Goal: Information Seeking & Learning: Check status

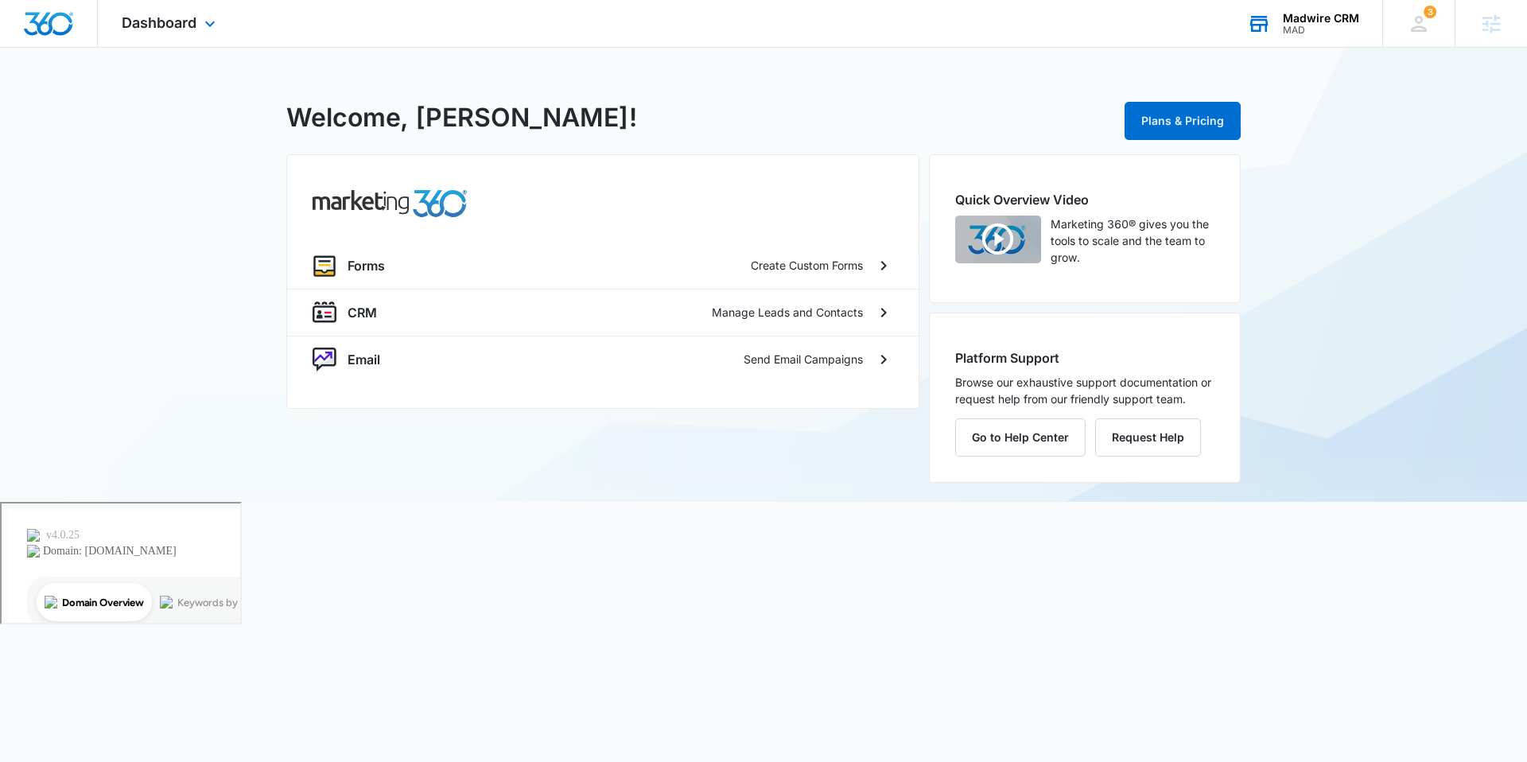
click at [1274, 24] on div "Madwire CRM MAD Your Accounts View All" at bounding box center [1302, 23] width 159 height 47
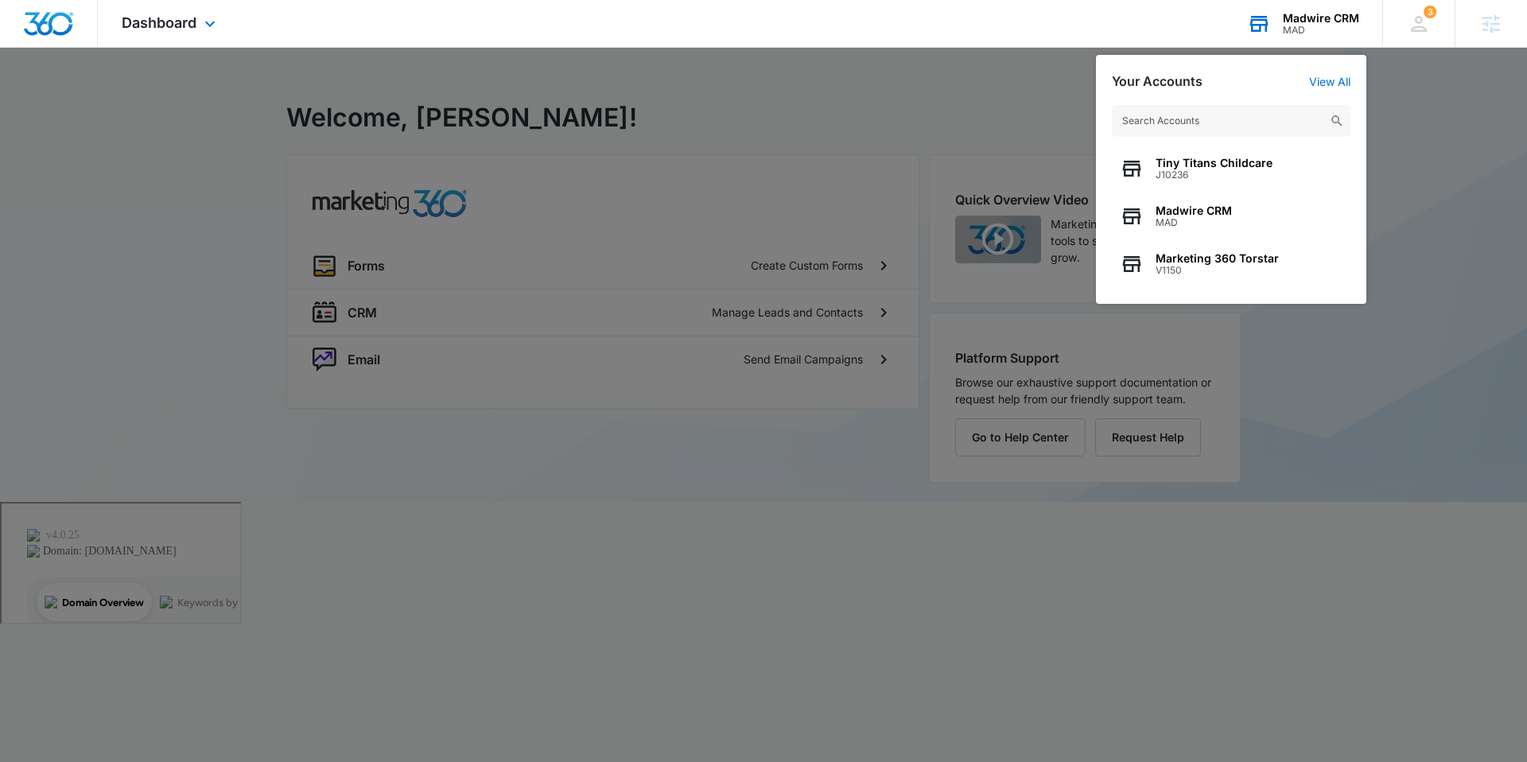
click at [1199, 119] on input "text" at bounding box center [1231, 121] width 239 height 32
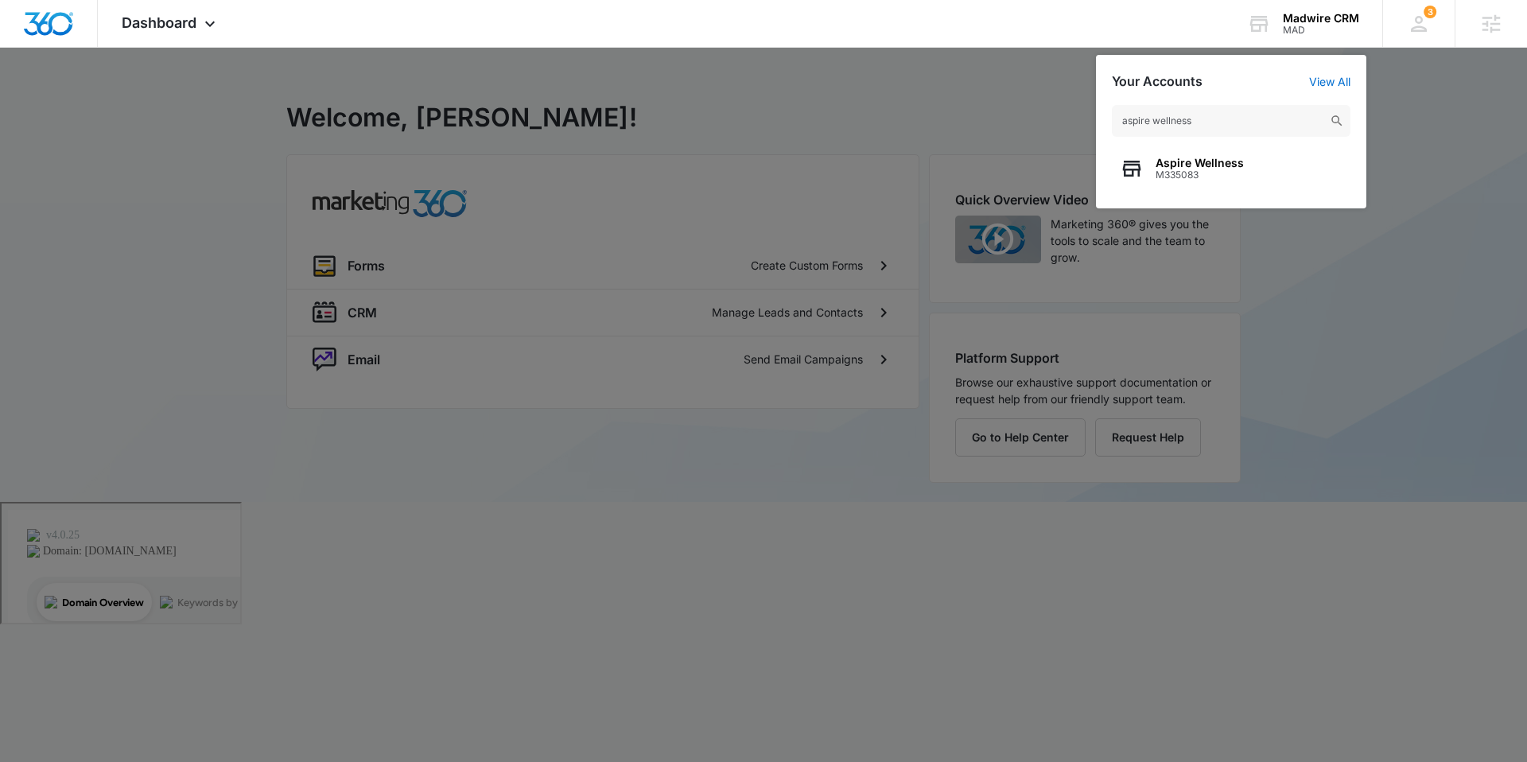
type input "aspire wellness"
click at [1195, 177] on span "M335083" at bounding box center [1200, 174] width 88 height 11
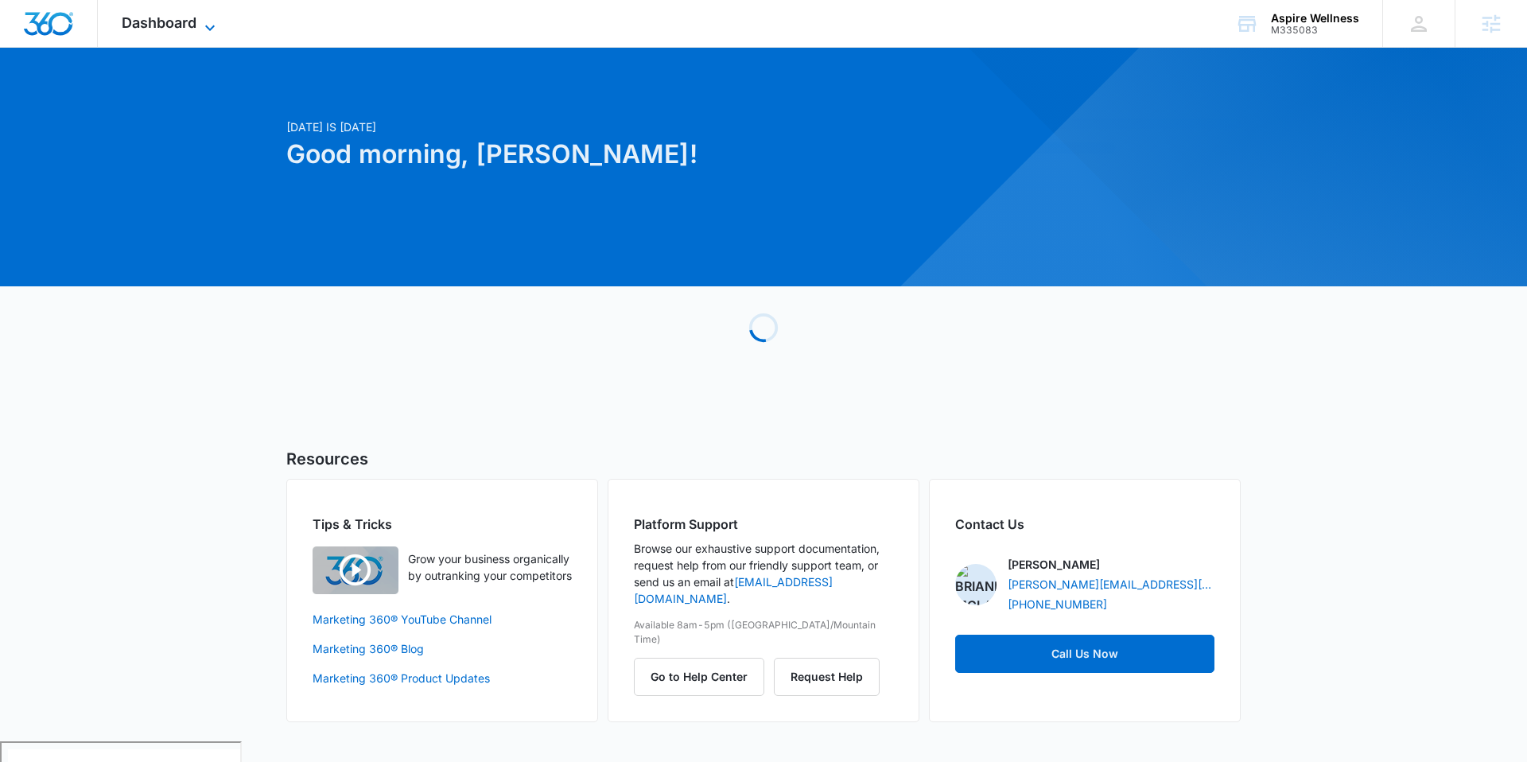
click at [177, 28] on span "Dashboard" at bounding box center [159, 22] width 75 height 17
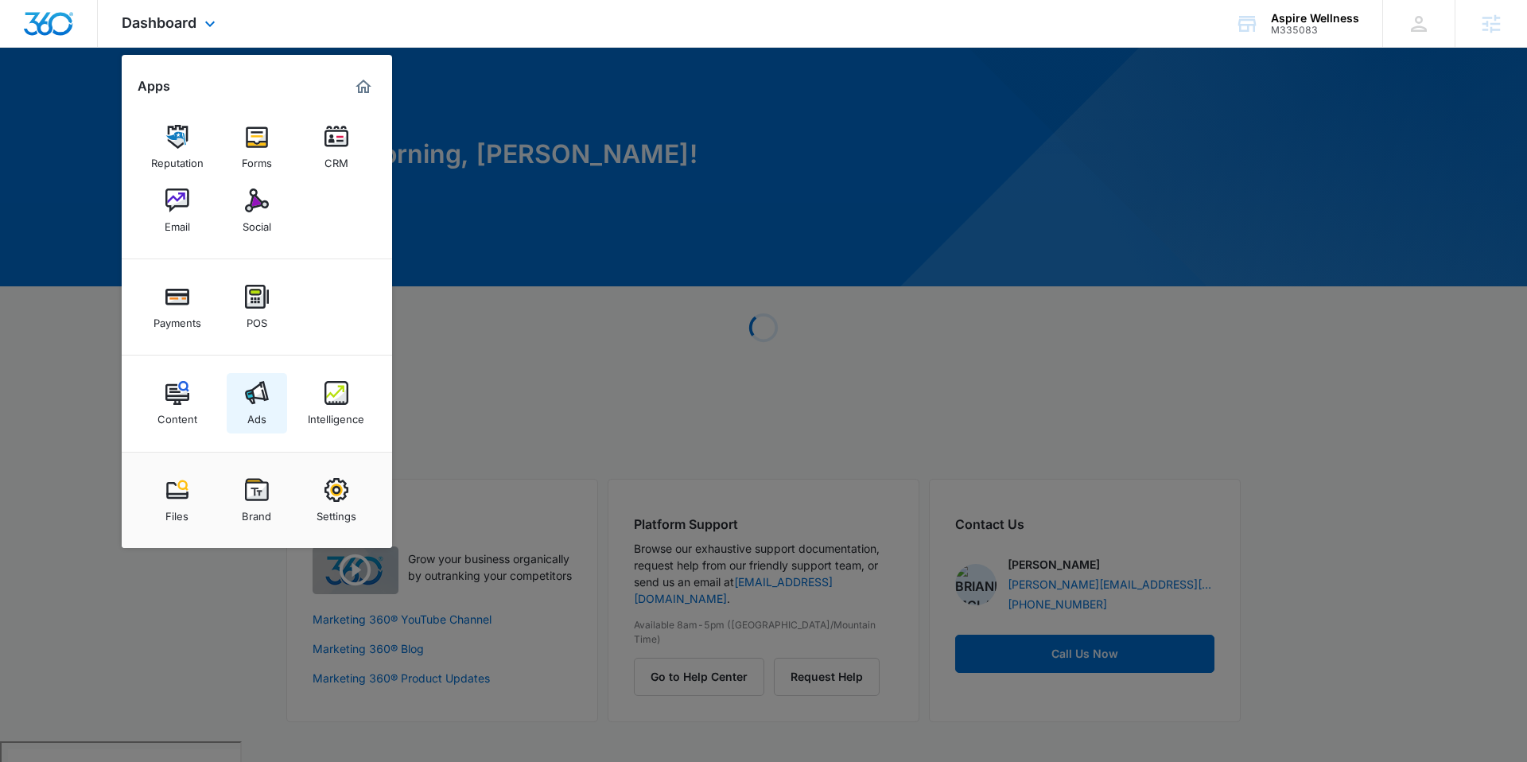
click at [254, 387] on img at bounding box center [257, 393] width 24 height 24
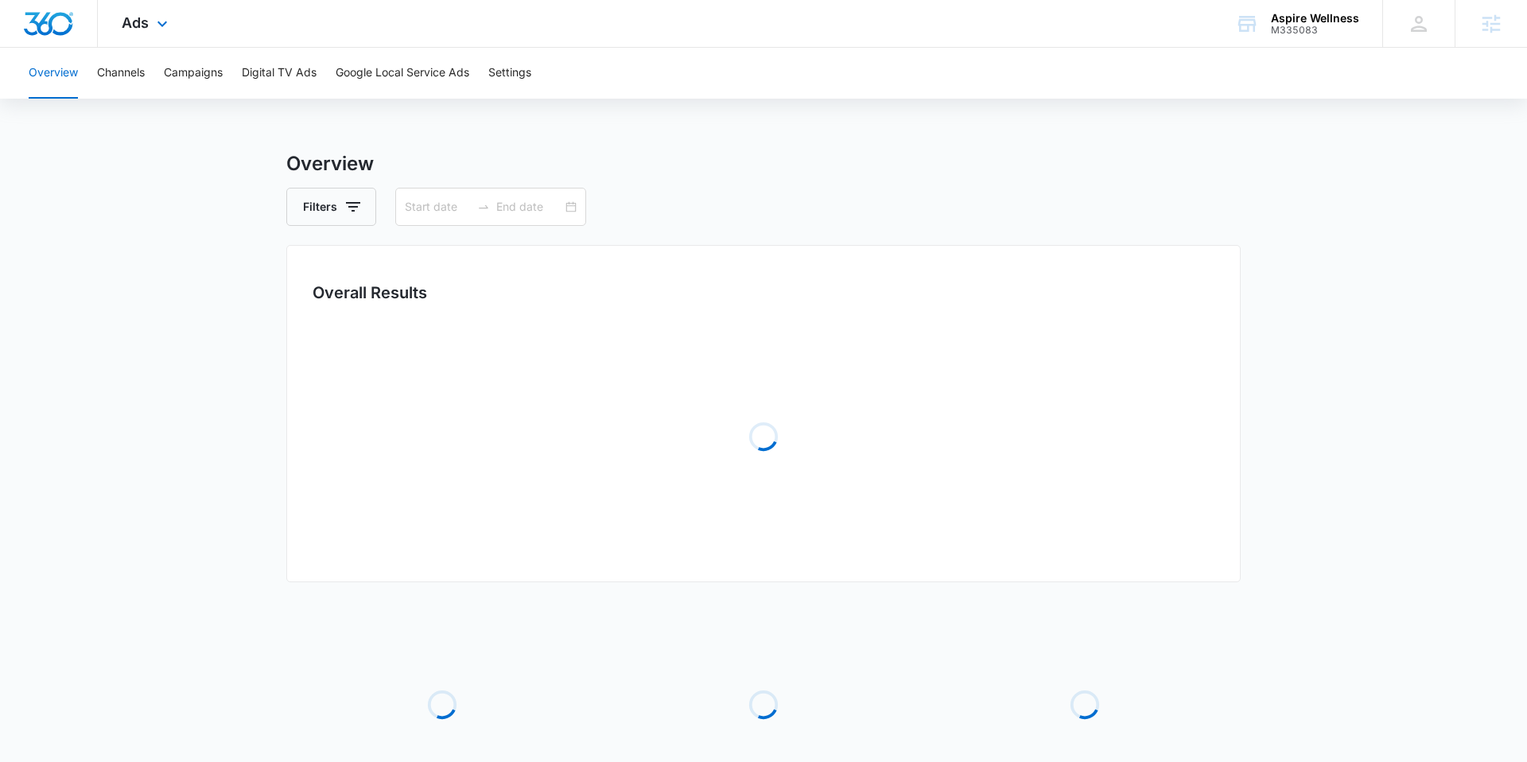
type input "[DATE]"
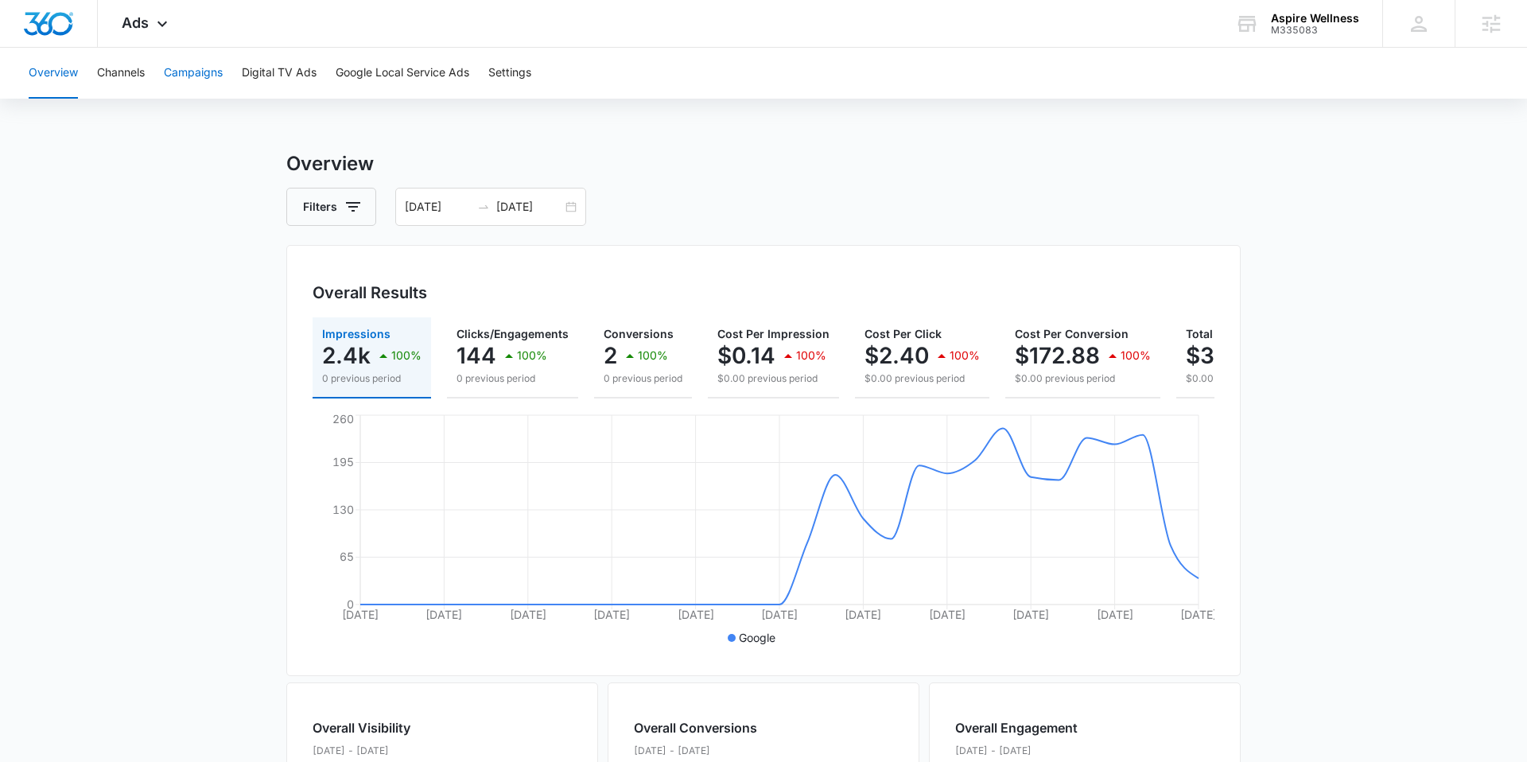
click at [208, 73] on button "Campaigns" at bounding box center [193, 73] width 59 height 51
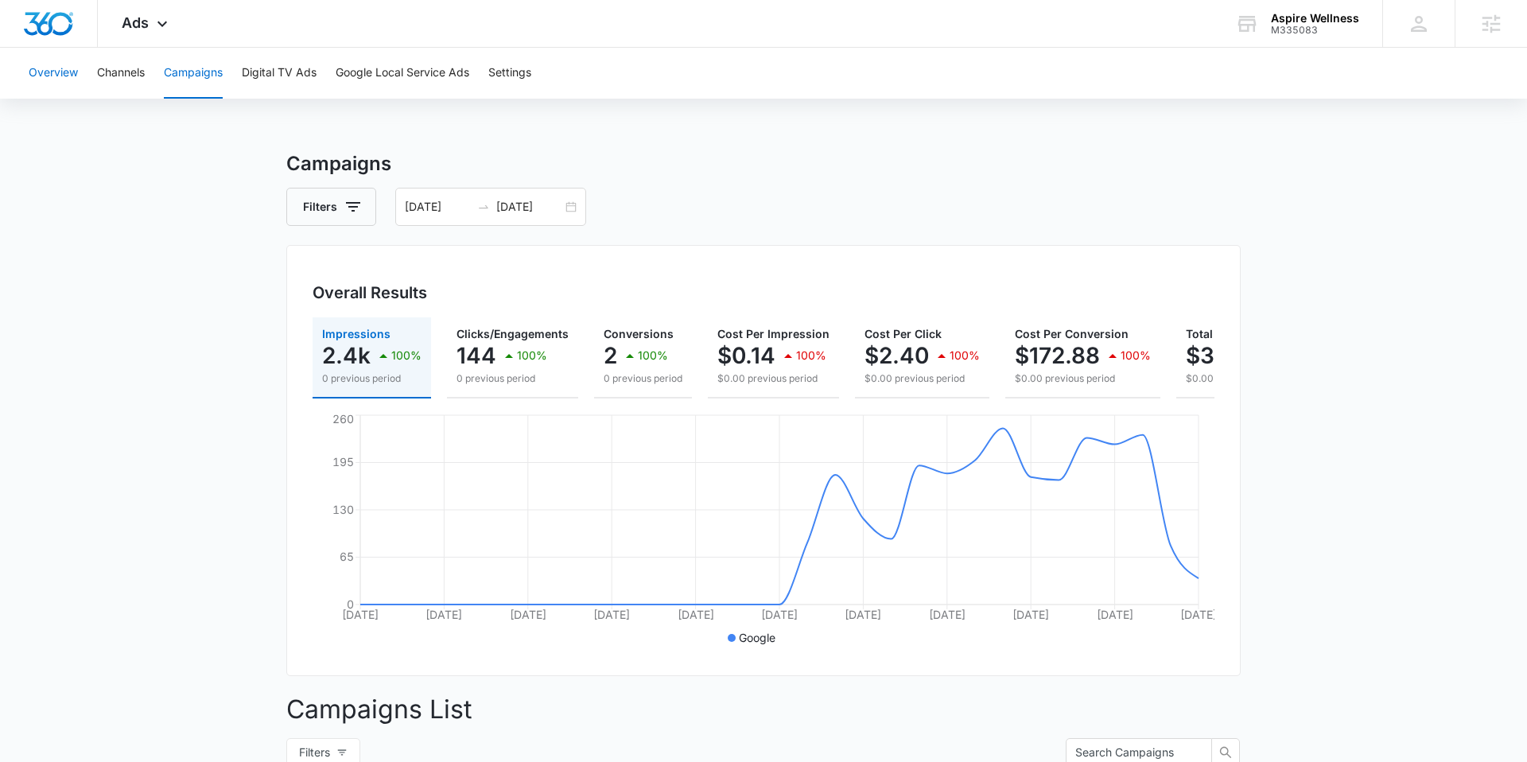
click at [60, 73] on button "Overview" at bounding box center [53, 73] width 49 height 51
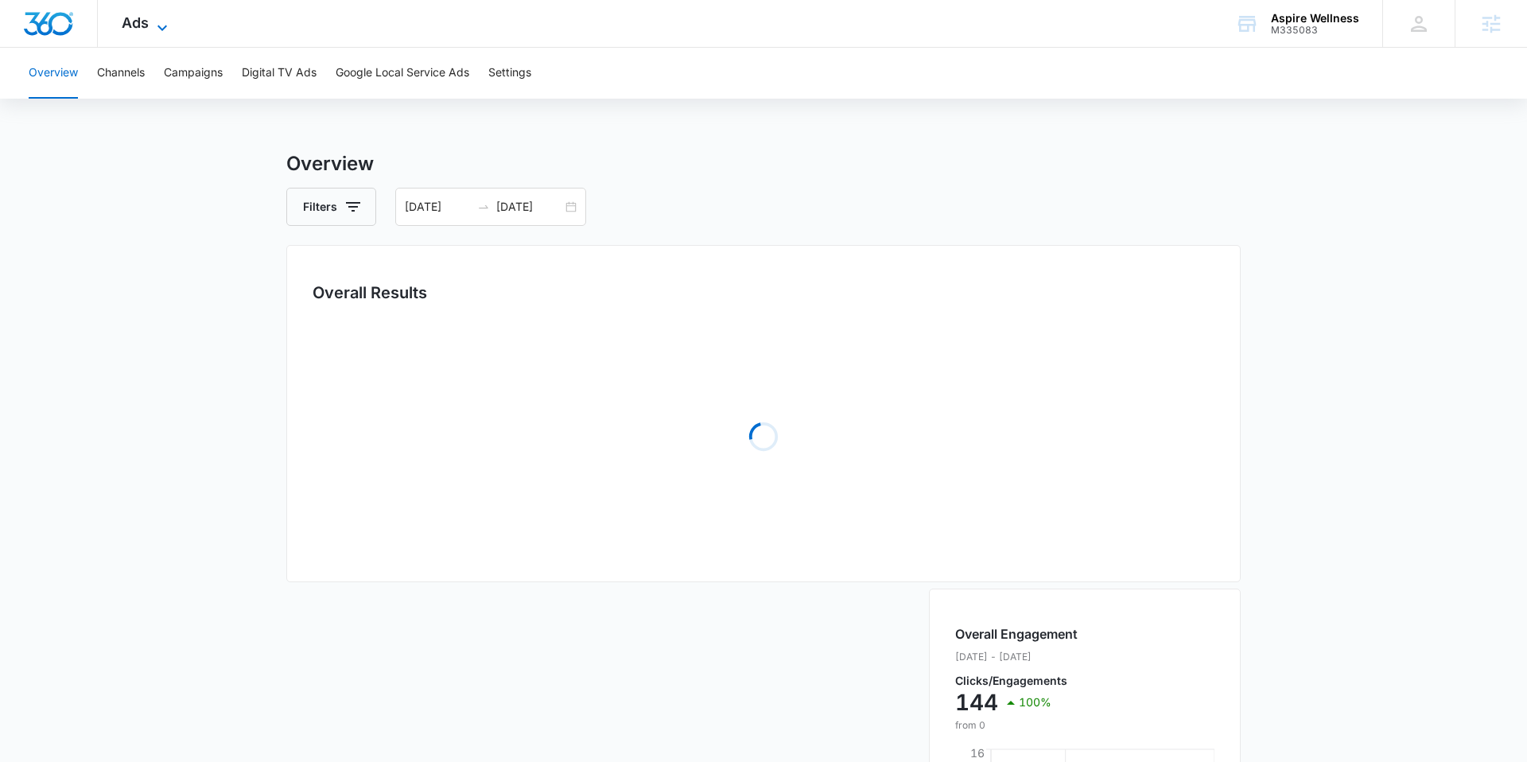
click at [156, 23] on icon at bounding box center [162, 27] width 19 height 19
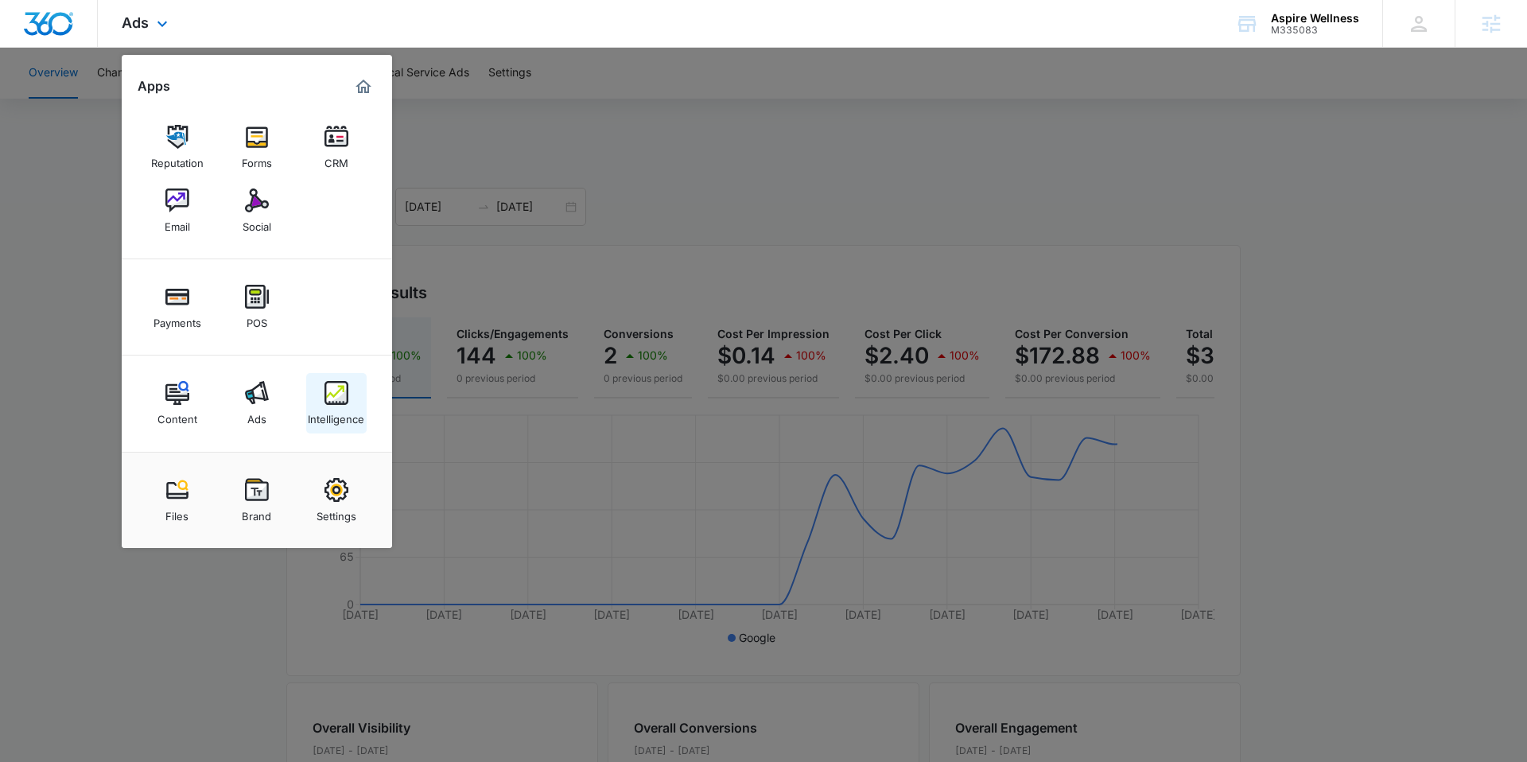
click at [339, 403] on img at bounding box center [337, 393] width 24 height 24
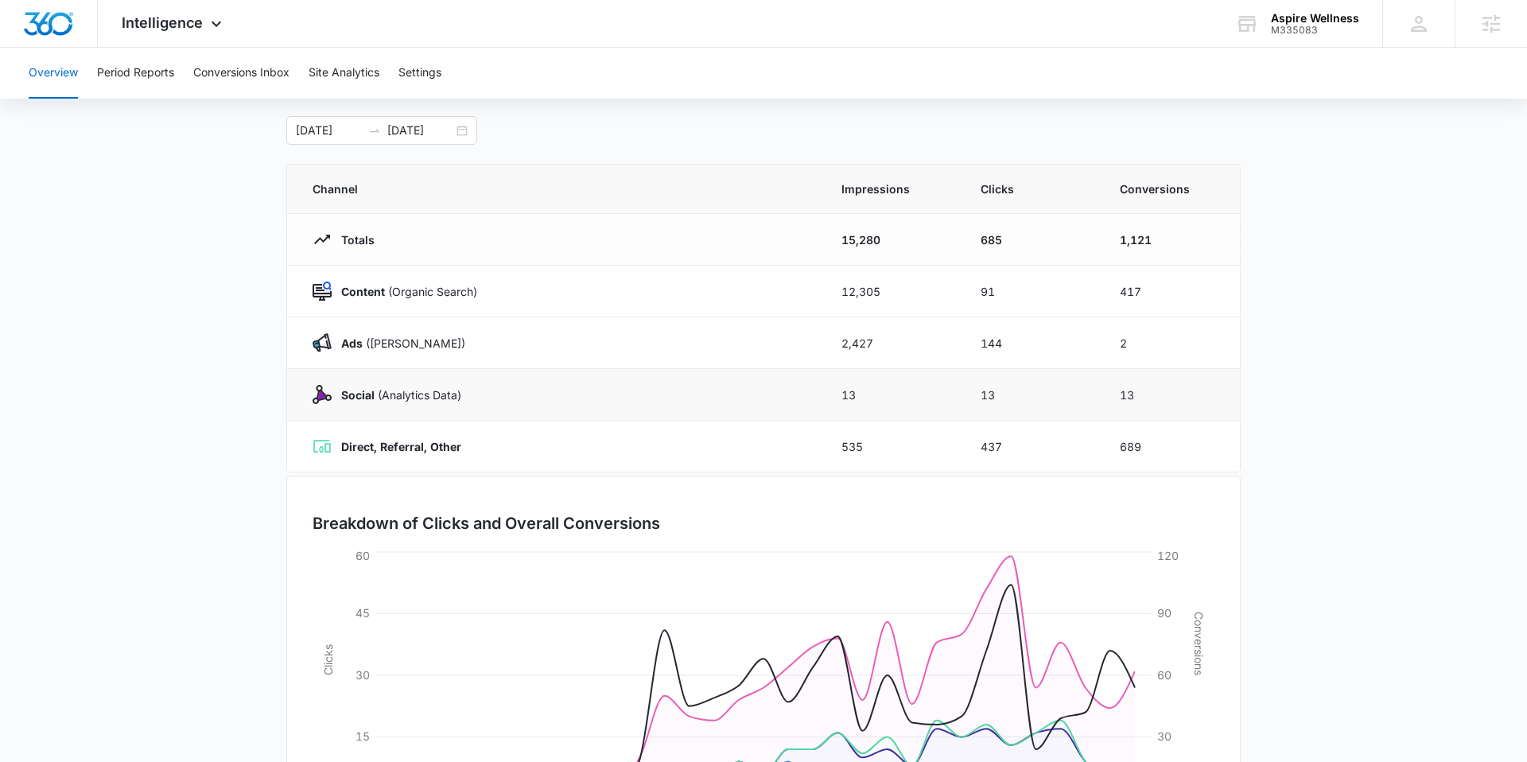
scroll to position [74, 0]
click at [158, 71] on button "Period Reports" at bounding box center [135, 73] width 77 height 51
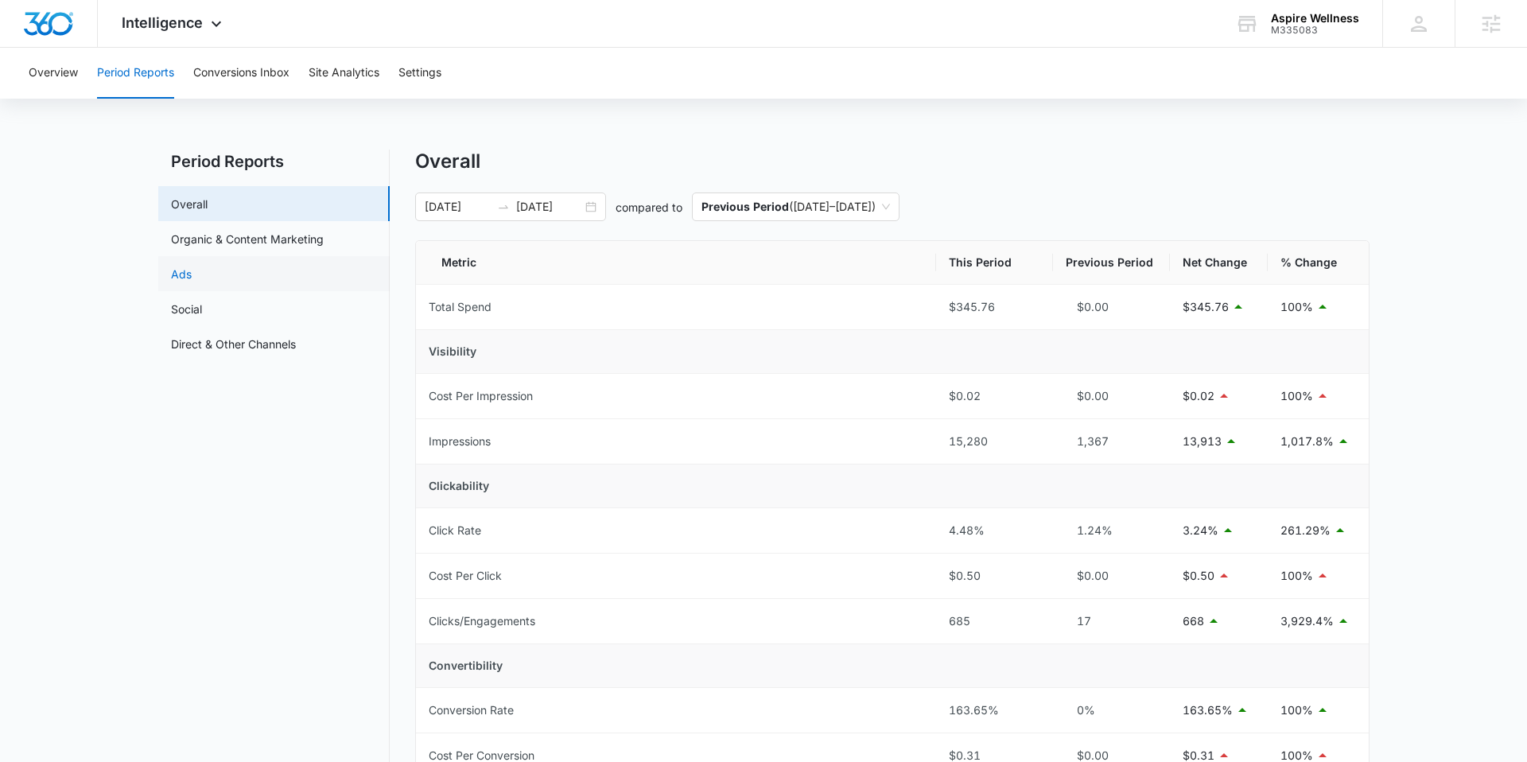
click at [192, 271] on link "Ads" at bounding box center [181, 274] width 21 height 17
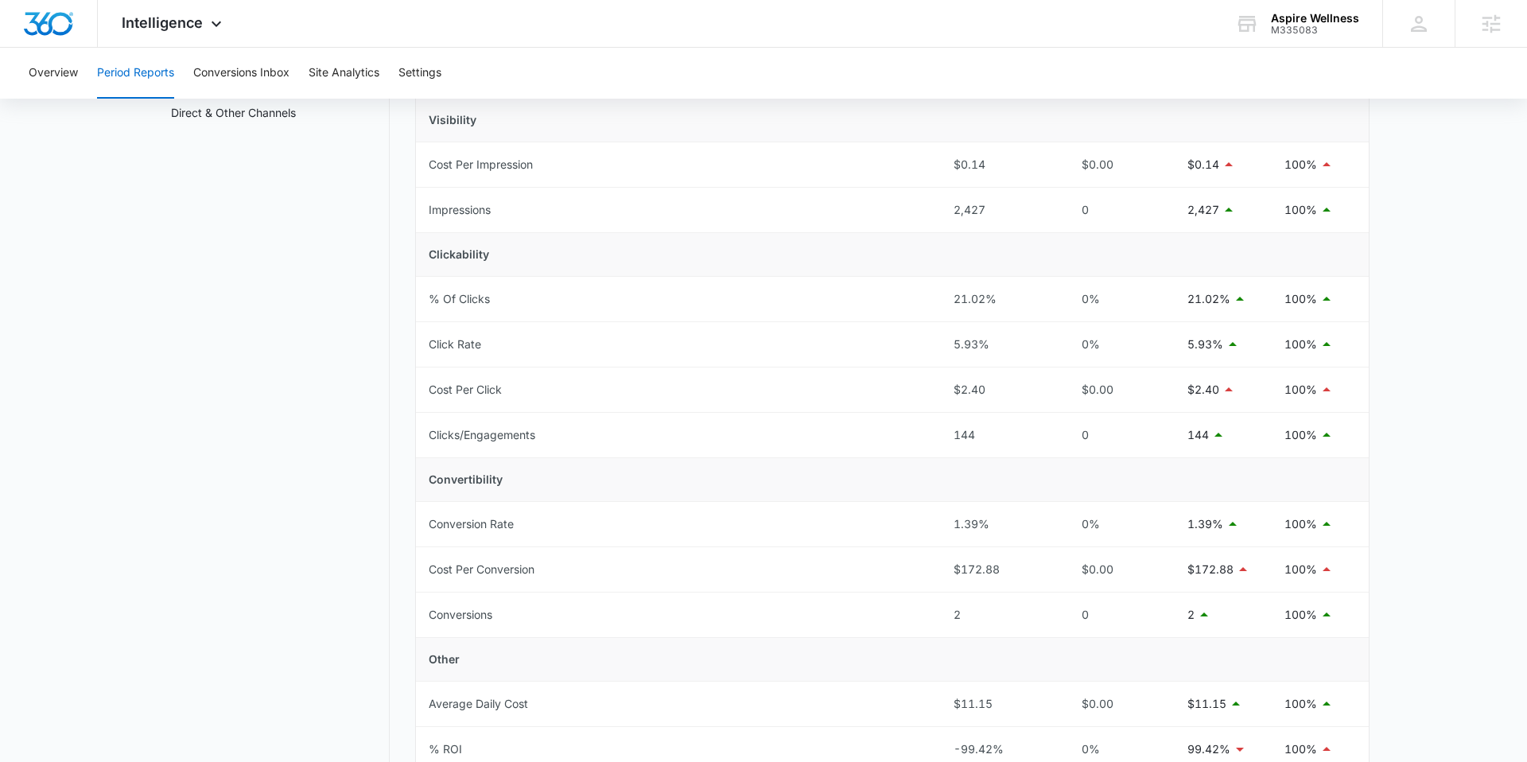
scroll to position [231, 0]
click at [197, 29] on span "Intelligence" at bounding box center [162, 22] width 81 height 17
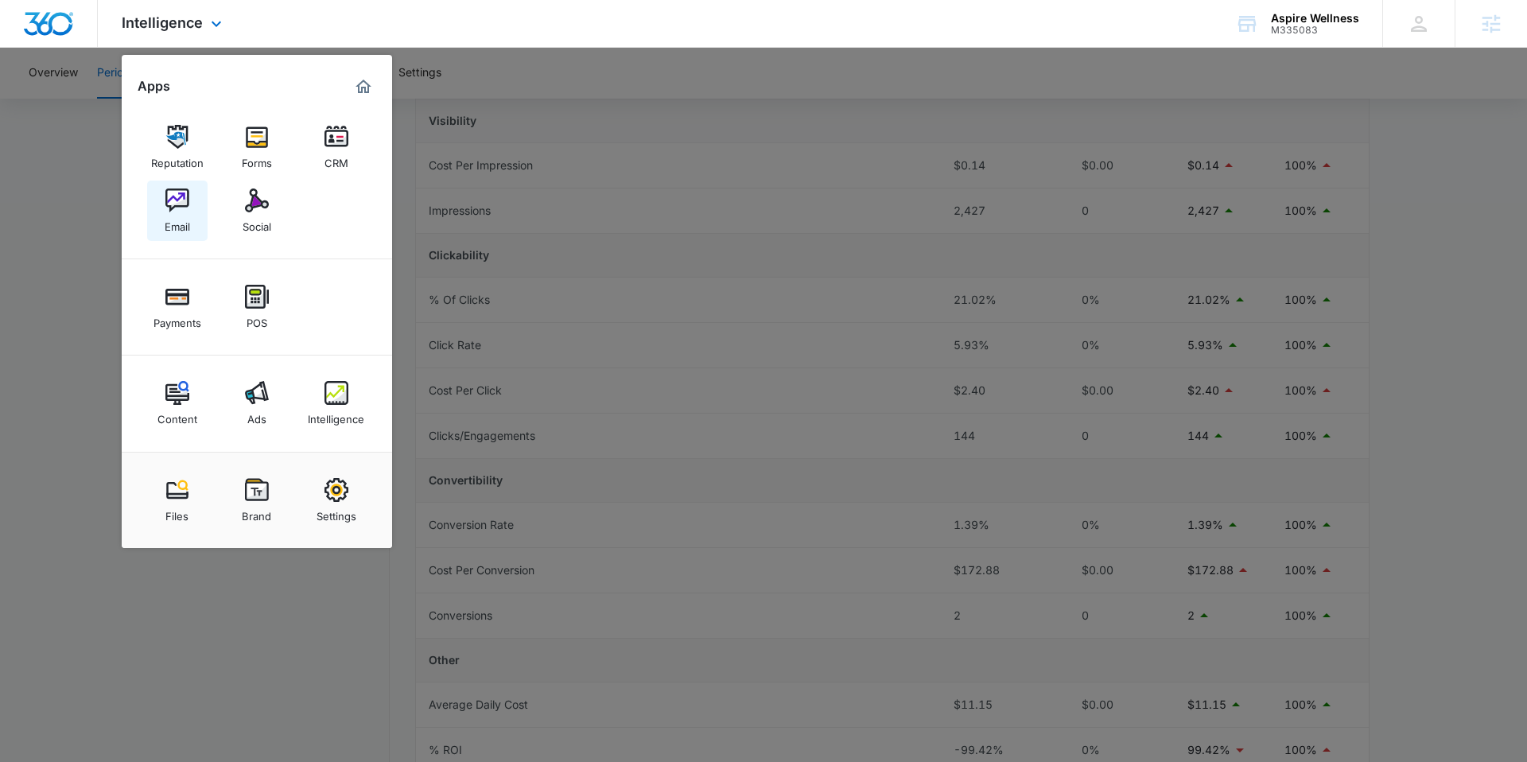
click at [177, 197] on img at bounding box center [177, 201] width 24 height 24
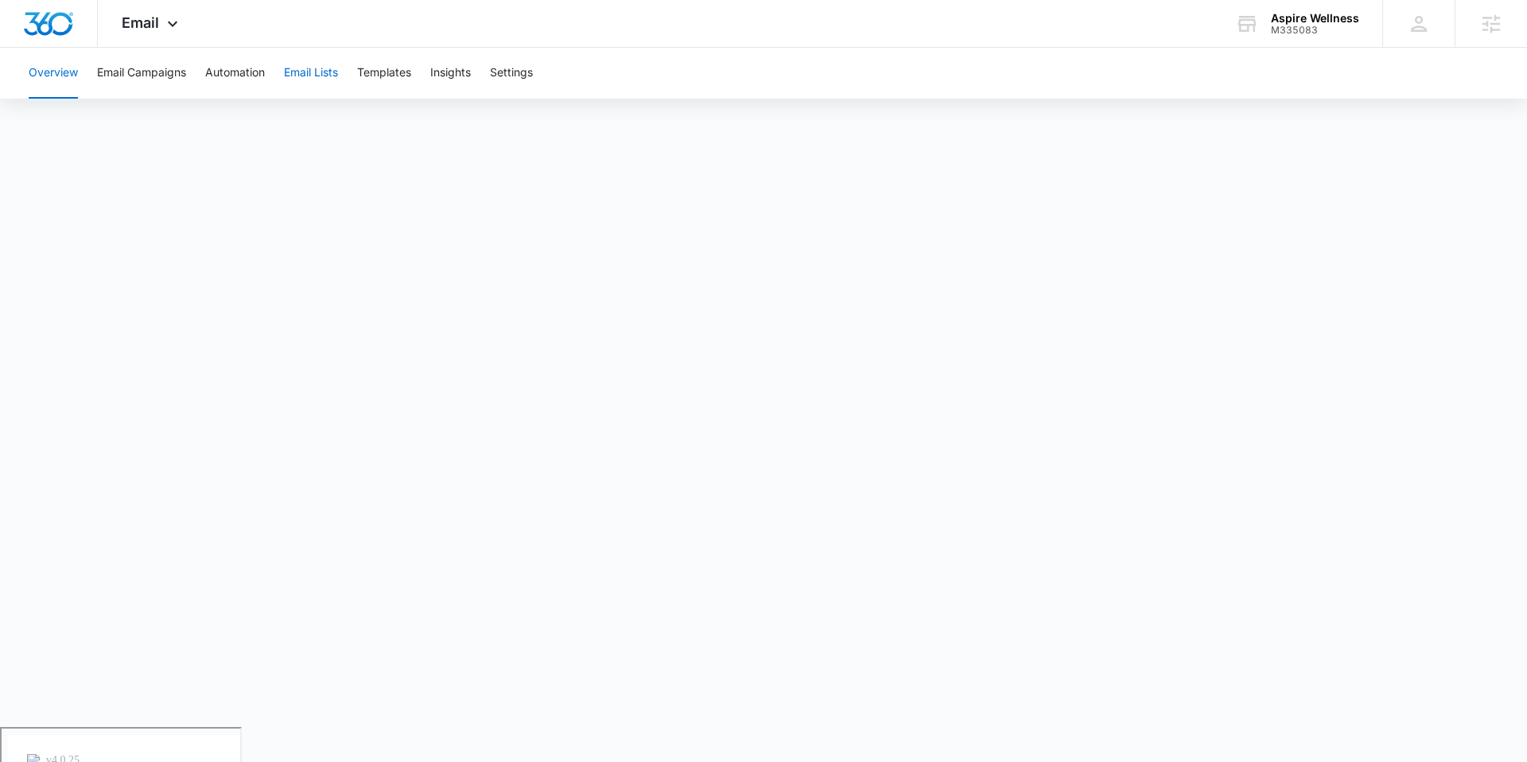
click at [307, 80] on button "Email Lists" at bounding box center [311, 73] width 54 height 51
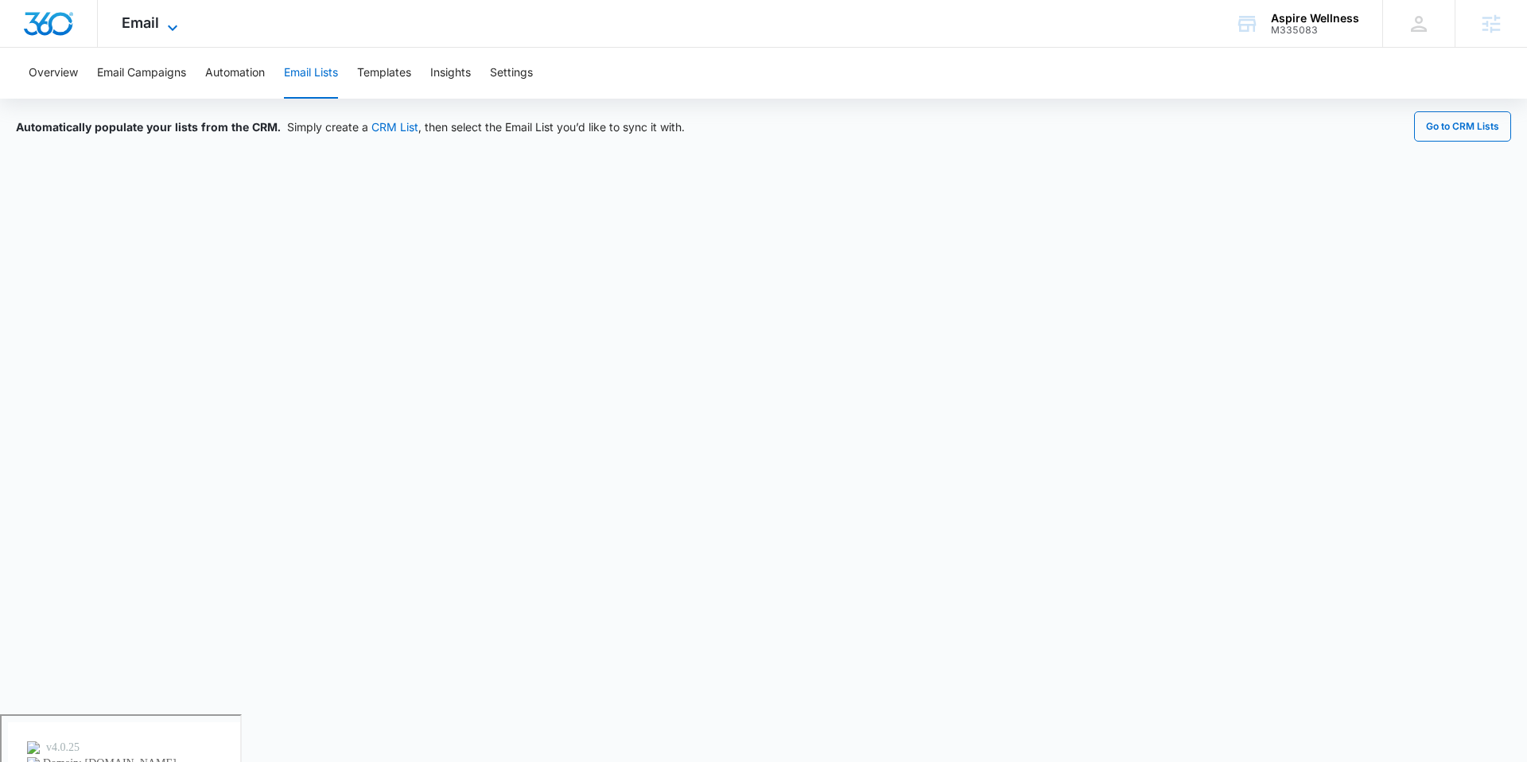
click at [165, 25] on icon at bounding box center [172, 27] width 19 height 19
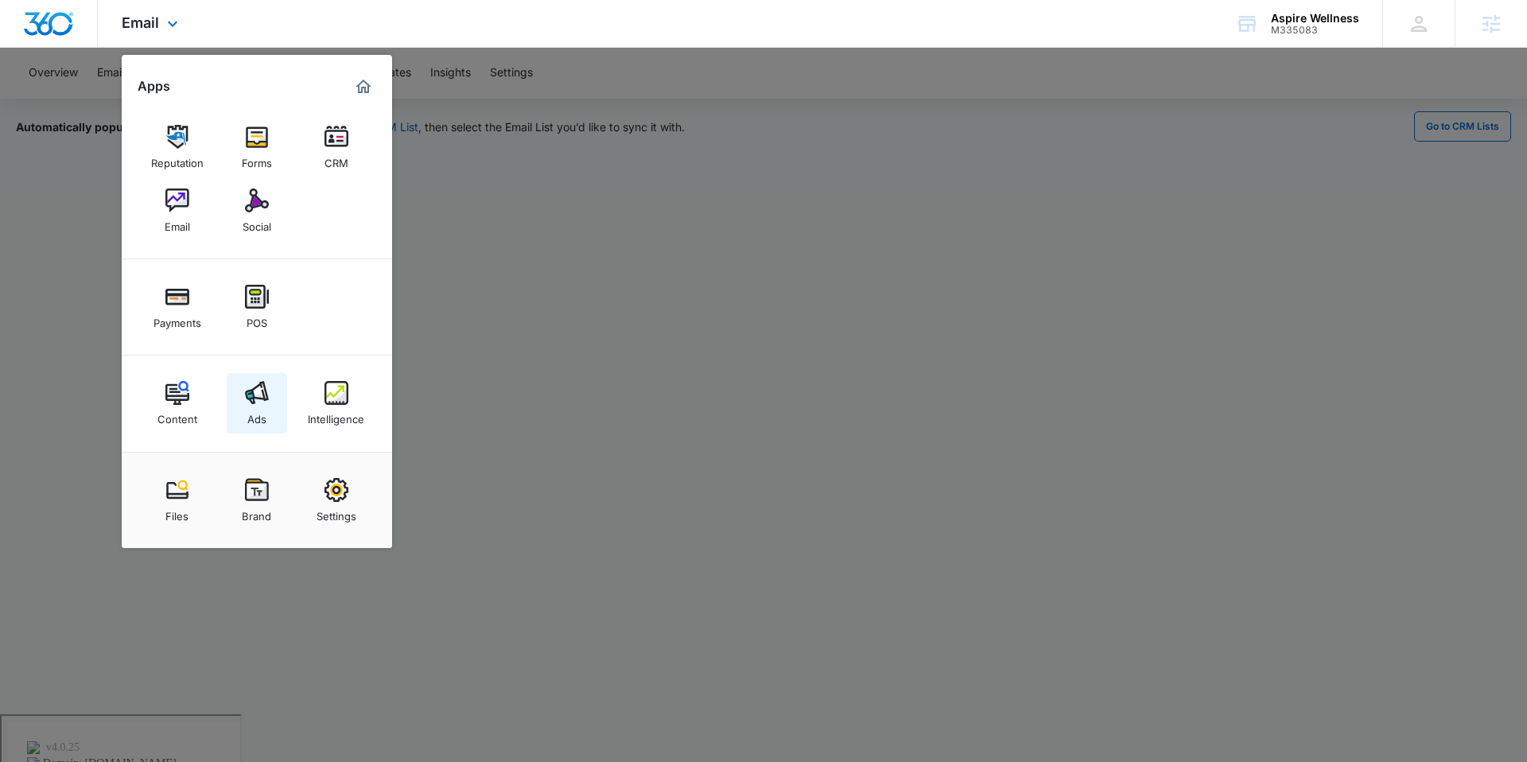
click at [255, 403] on img at bounding box center [257, 393] width 24 height 24
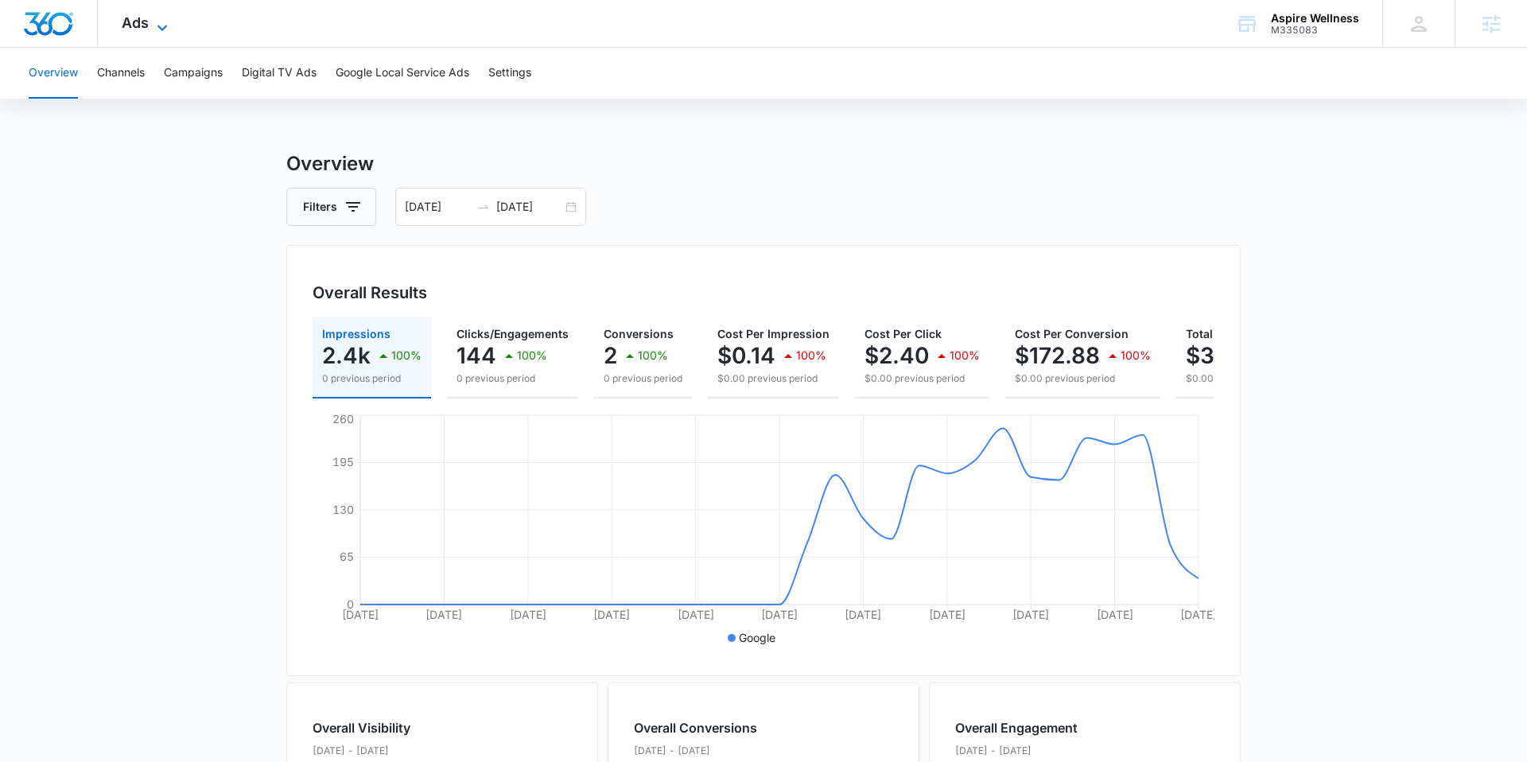
click at [164, 18] on icon at bounding box center [162, 27] width 19 height 19
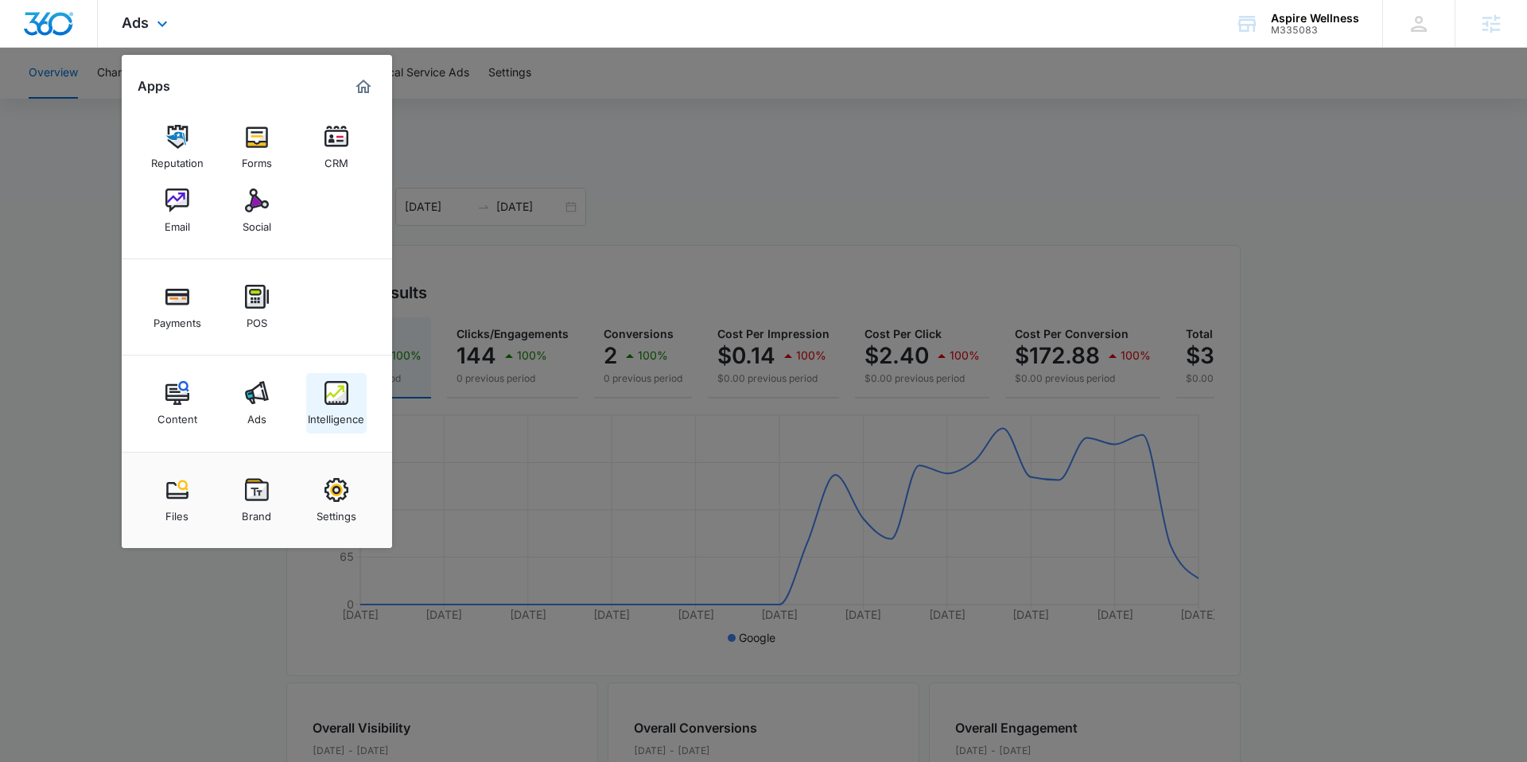
click at [339, 400] on img at bounding box center [337, 393] width 24 height 24
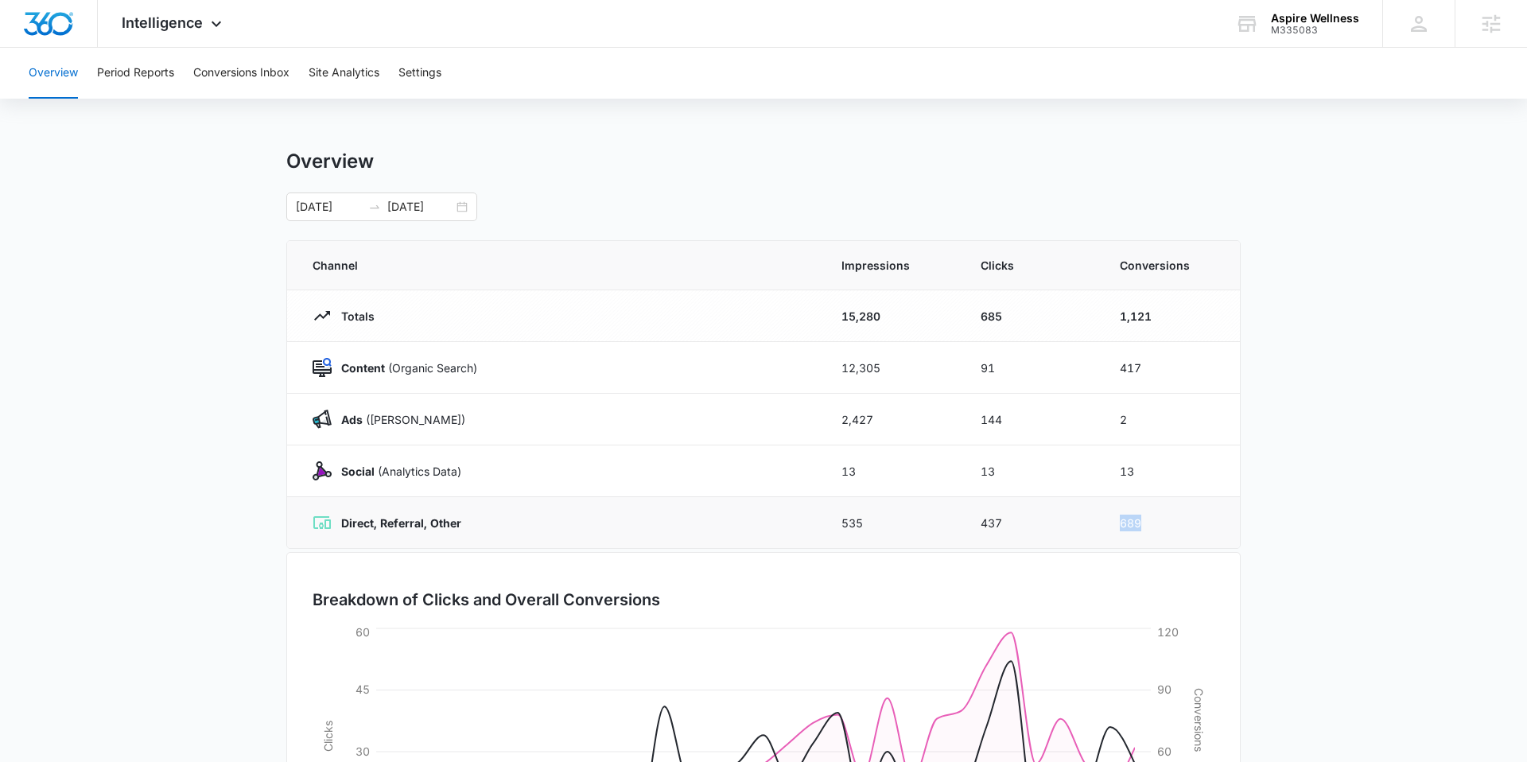
drag, startPoint x: 1155, startPoint y: 527, endPoint x: 1102, endPoint y: 524, distance: 53.4
click at [1102, 524] on td "689" at bounding box center [1170, 523] width 139 height 52
drag, startPoint x: 1146, startPoint y: 480, endPoint x: 1107, endPoint y: 476, distance: 39.2
click at [1107, 476] on td "13" at bounding box center [1170, 471] width 139 height 52
drag, startPoint x: 1157, startPoint y: 375, endPoint x: 1107, endPoint y: 373, distance: 50.1
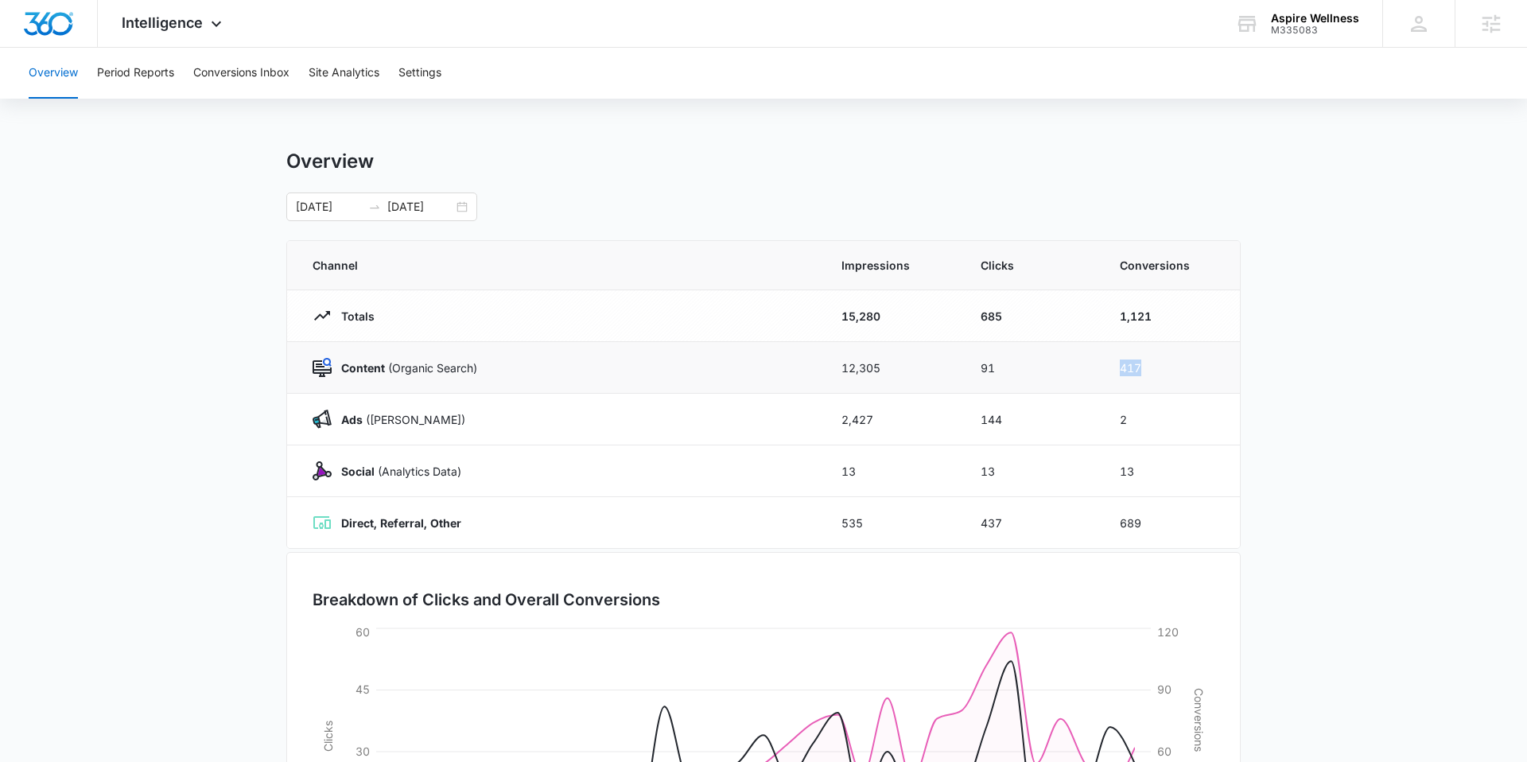
click at [1107, 373] on td "417" at bounding box center [1170, 368] width 139 height 52
click at [1169, 424] on td "2" at bounding box center [1170, 420] width 139 height 52
drag, startPoint x: 1148, startPoint y: 423, endPoint x: 1110, endPoint y: 419, distance: 38.4
click at [1110, 419] on td "2" at bounding box center [1170, 420] width 139 height 52
click at [1177, 423] on td "2" at bounding box center [1170, 420] width 139 height 52
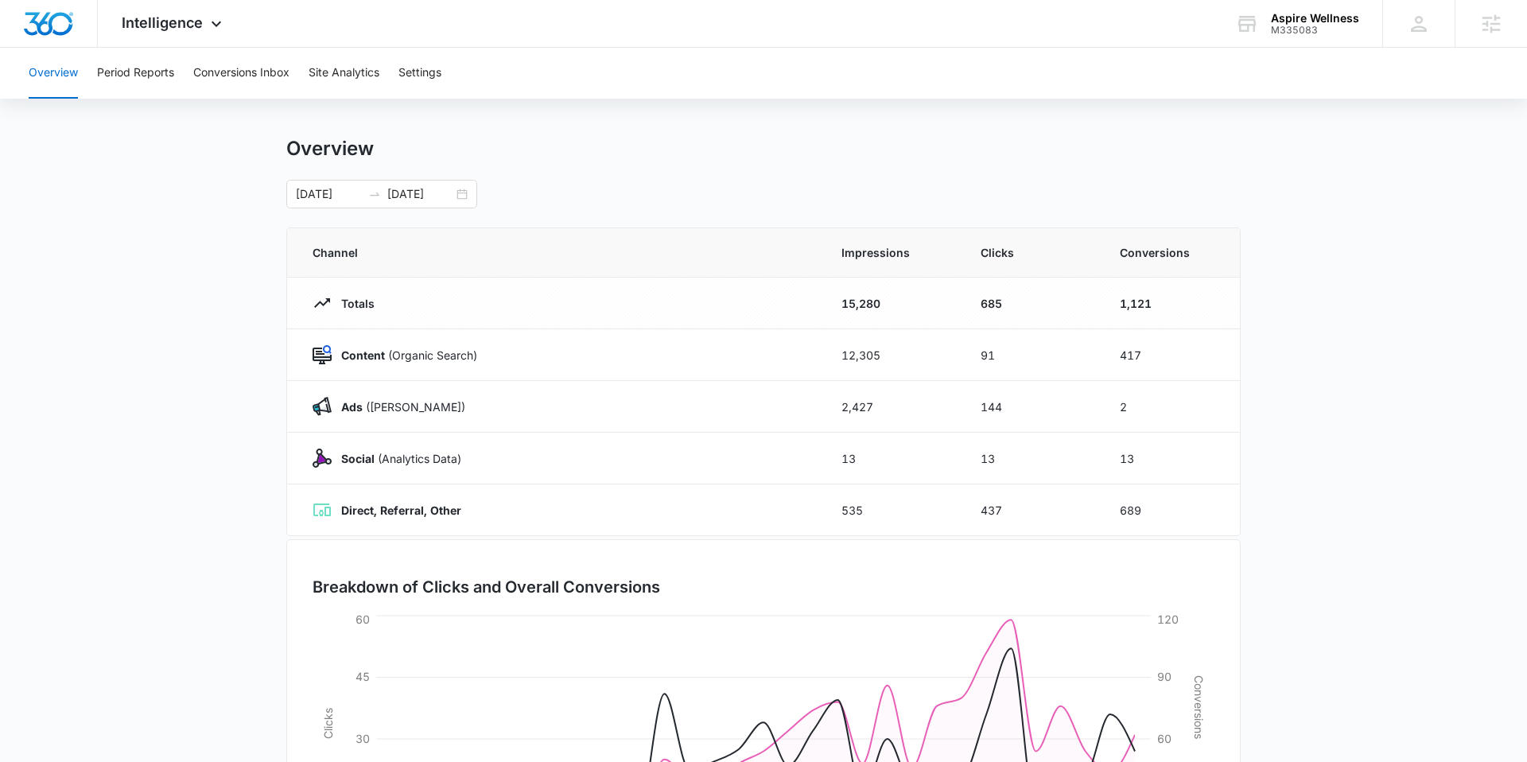
scroll to position [2, 0]
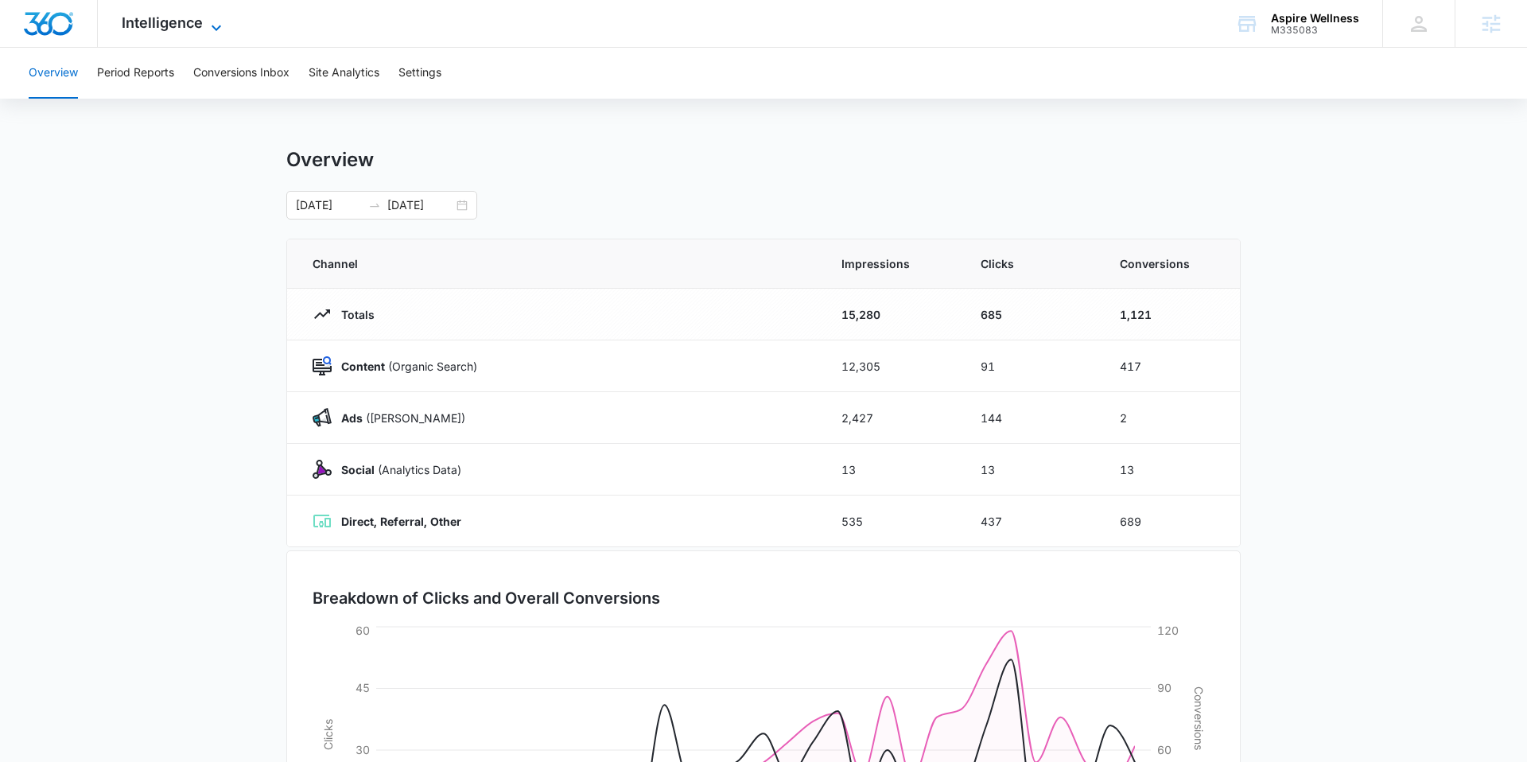
click at [190, 25] on span "Intelligence" at bounding box center [162, 22] width 81 height 17
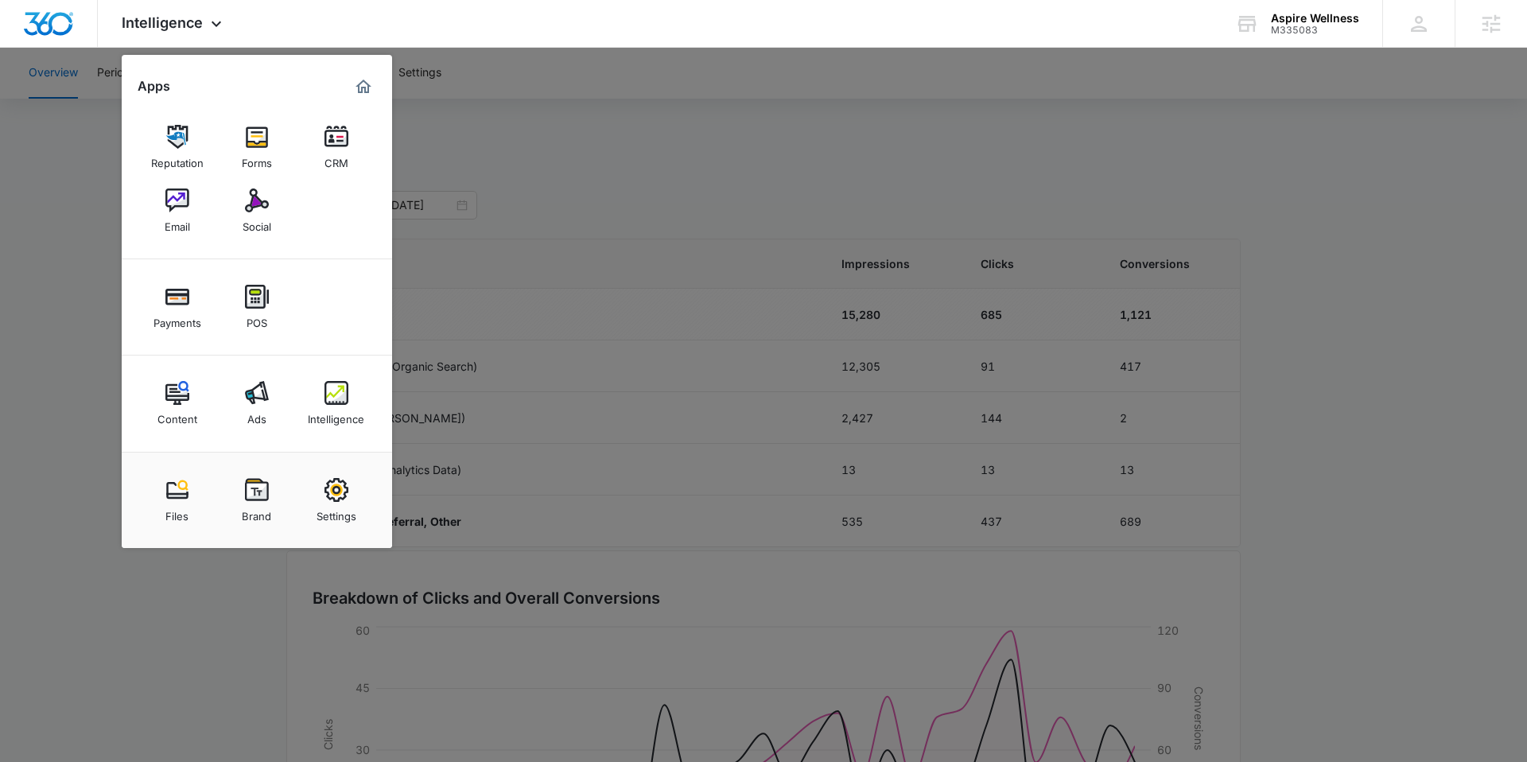
click at [452, 219] on div at bounding box center [763, 381] width 1527 height 762
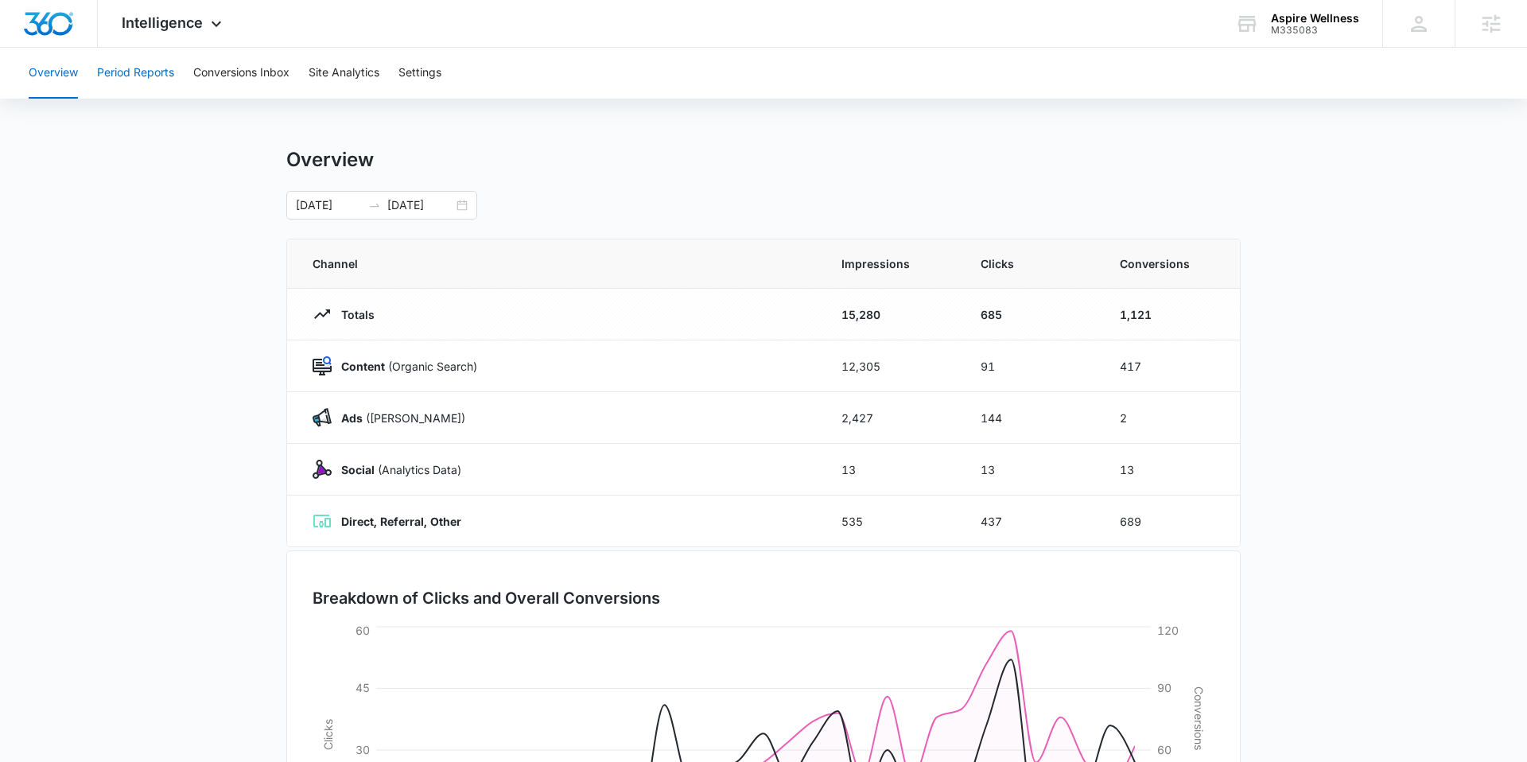
click at [147, 74] on button "Period Reports" at bounding box center [135, 73] width 77 height 51
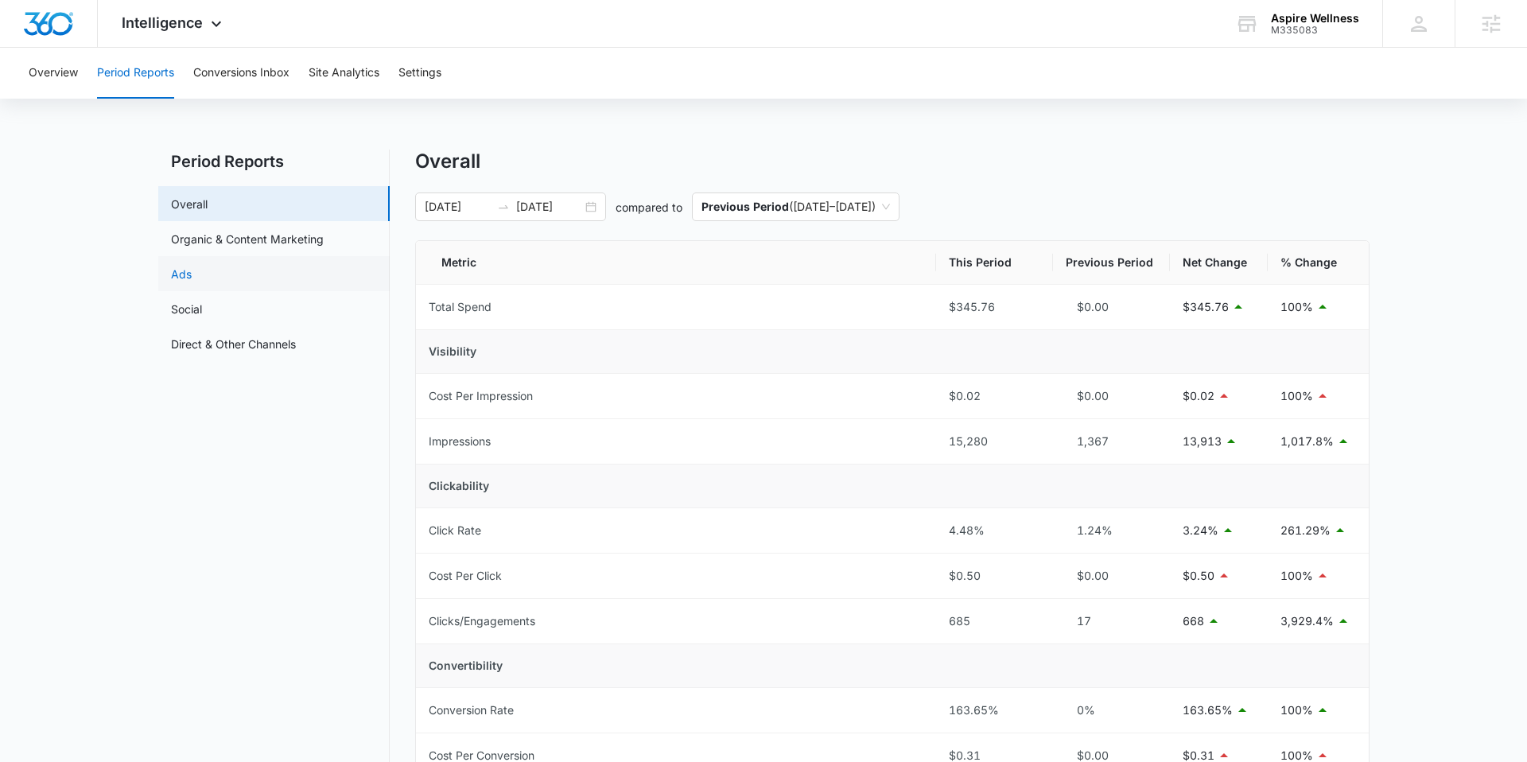
click at [192, 276] on link "Ads" at bounding box center [181, 274] width 21 height 17
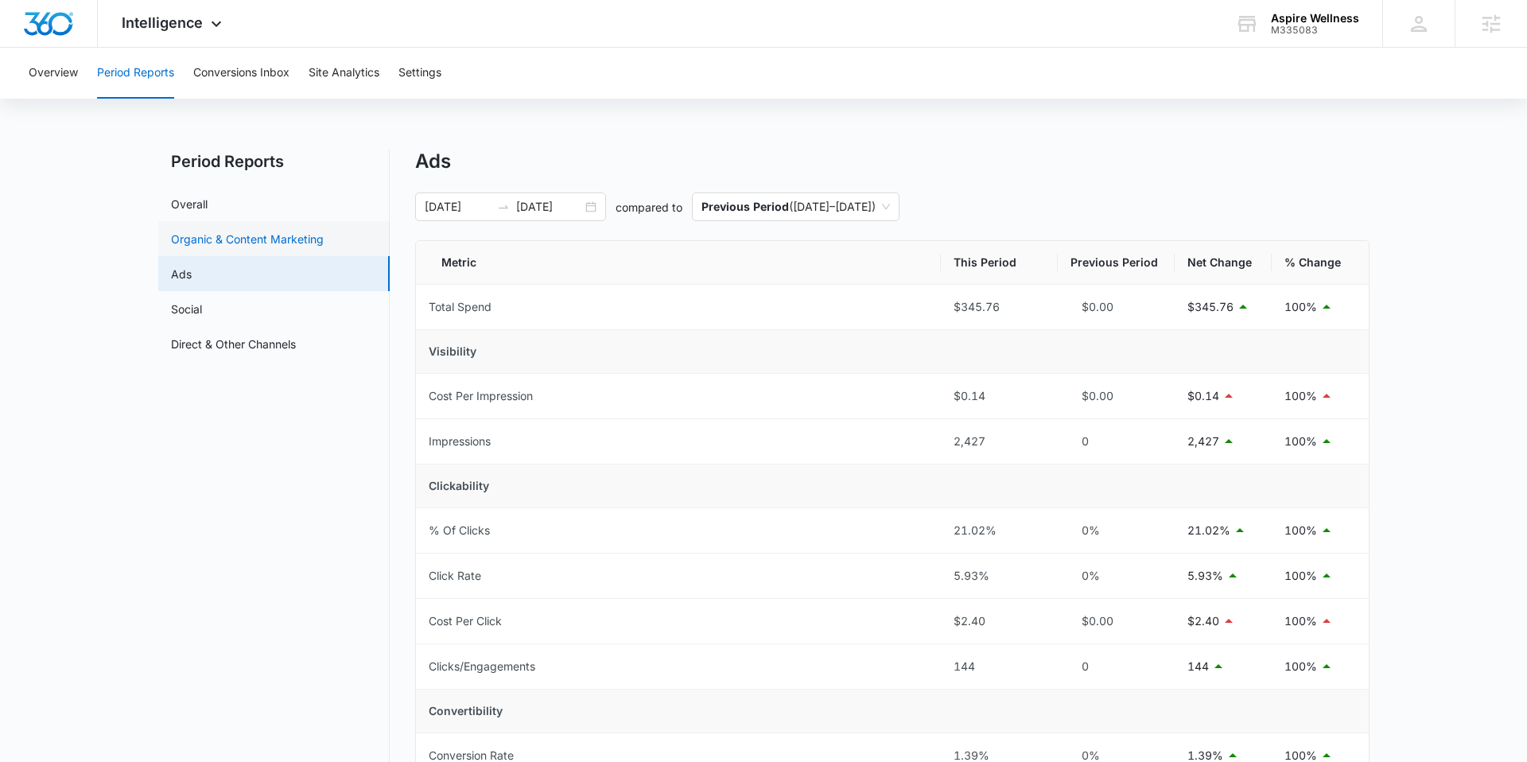
click at [233, 243] on link "Organic & Content Marketing" at bounding box center [247, 239] width 153 height 17
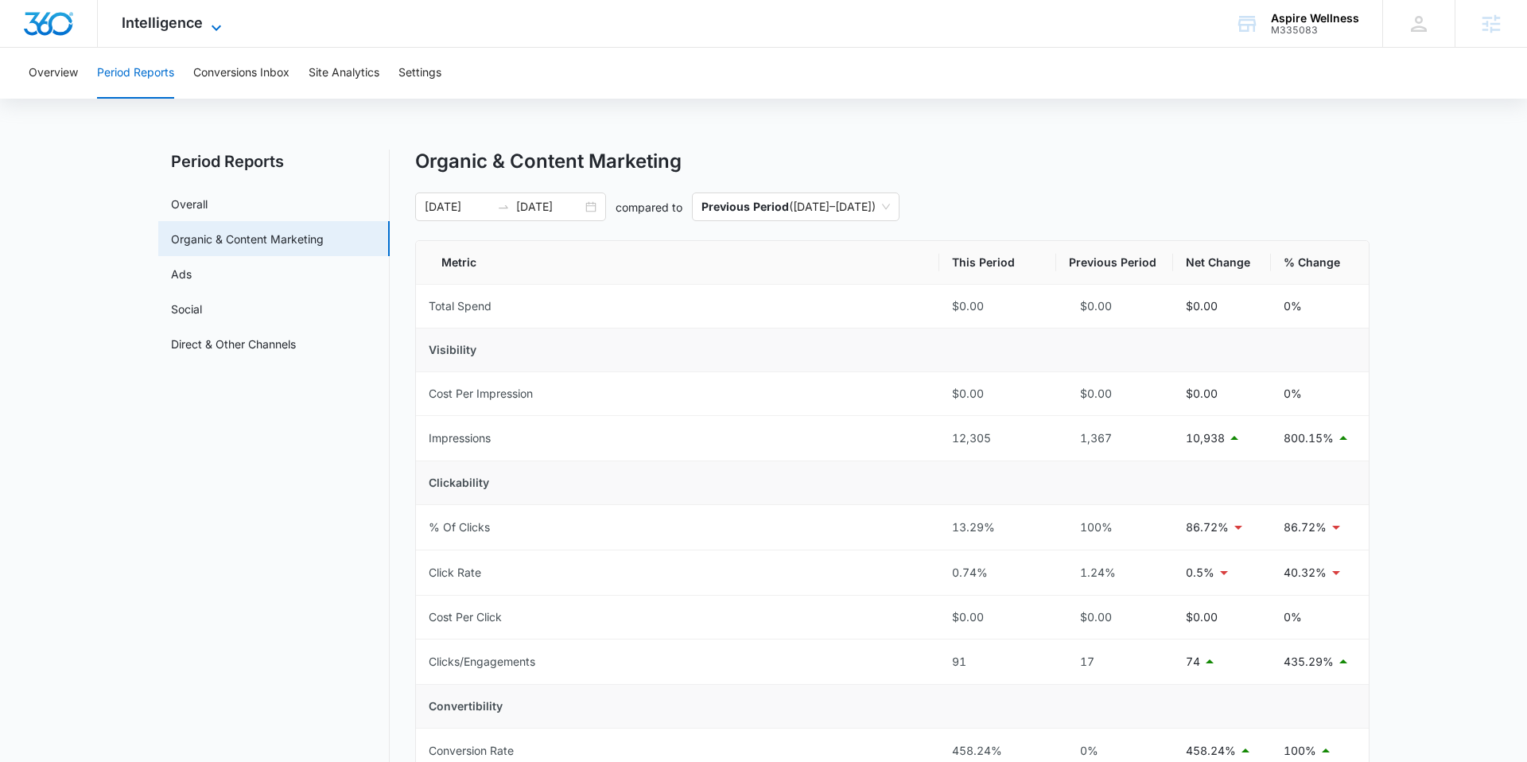
click at [196, 16] on span "Intelligence" at bounding box center [162, 22] width 81 height 17
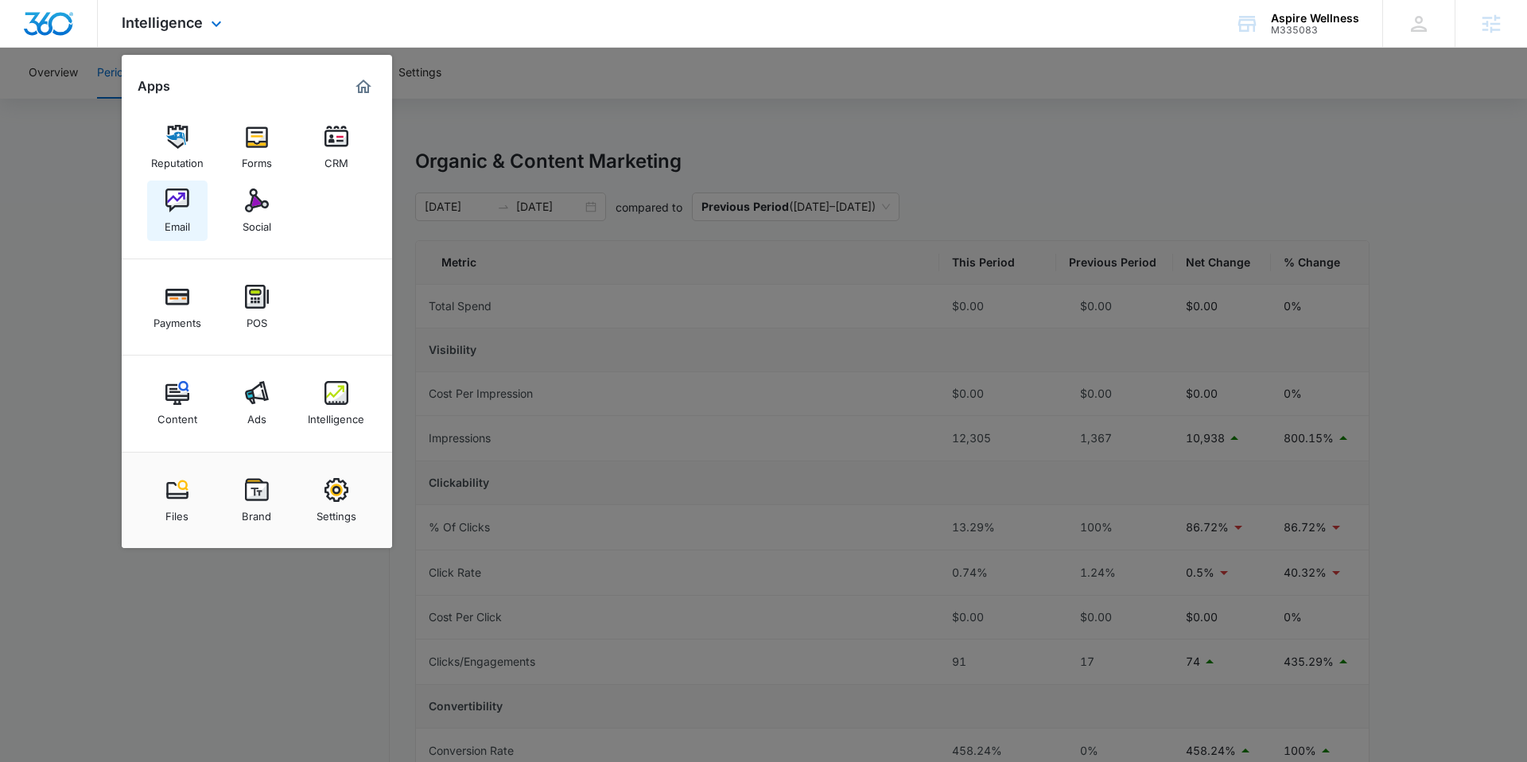
click at [183, 216] on div "Email" at bounding box center [177, 222] width 25 height 21
